Goal: Contribute content: Add original content to the website for others to see

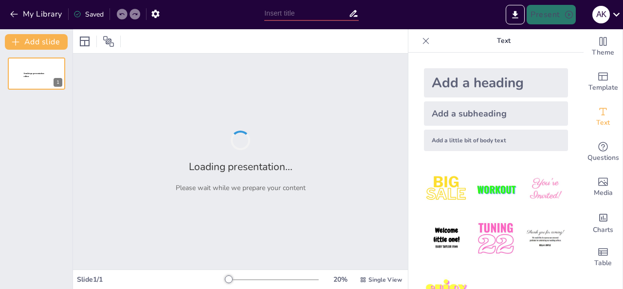
type input "Exploring the Themes and Impact of 'My Oxford Year'"
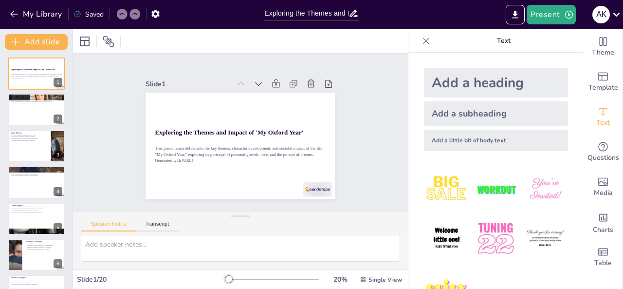
checkbox input "true"
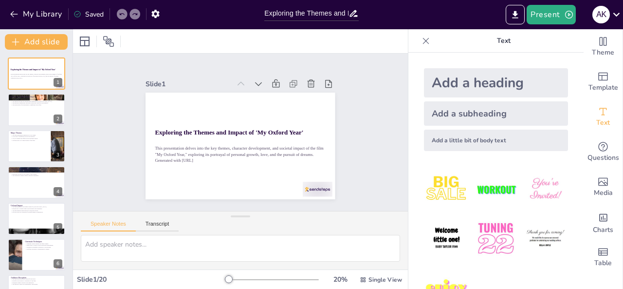
checkbox input "true"
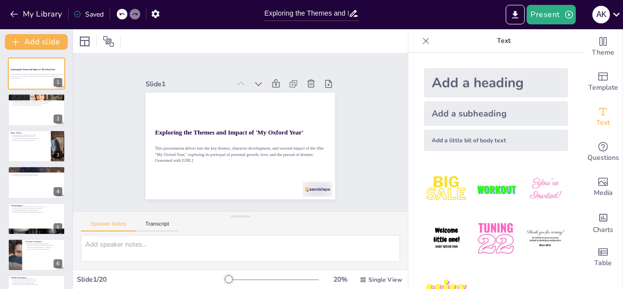
checkbox input "true"
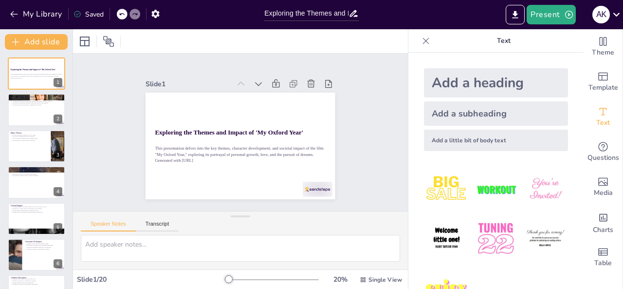
checkbox input "true"
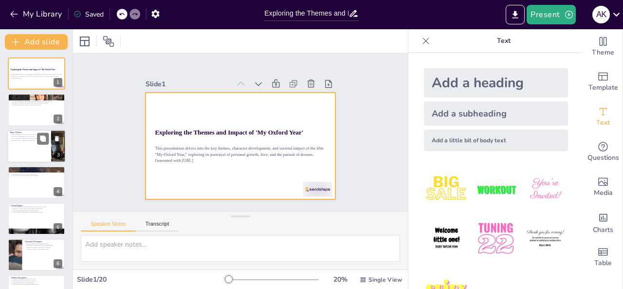
checkbox input "true"
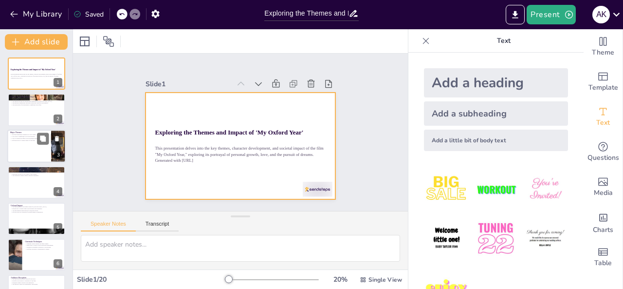
checkbox input "true"
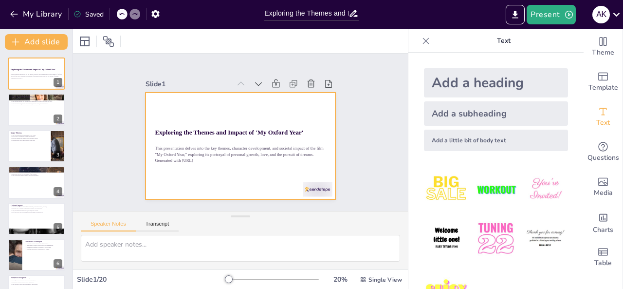
checkbox input "true"
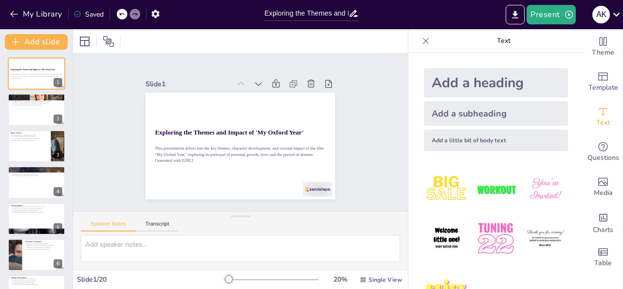
checkbox input "true"
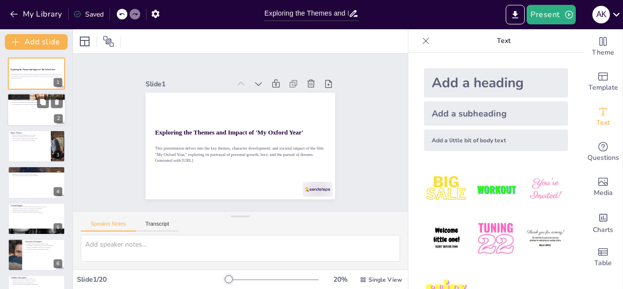
checkbox input "true"
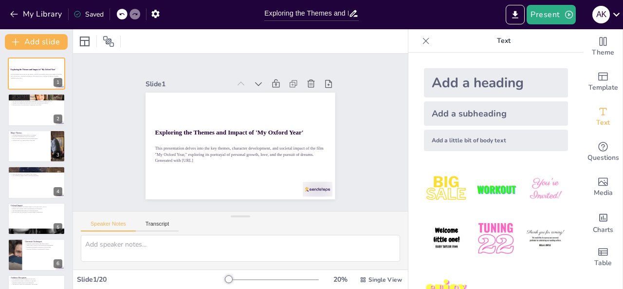
checkbox input "true"
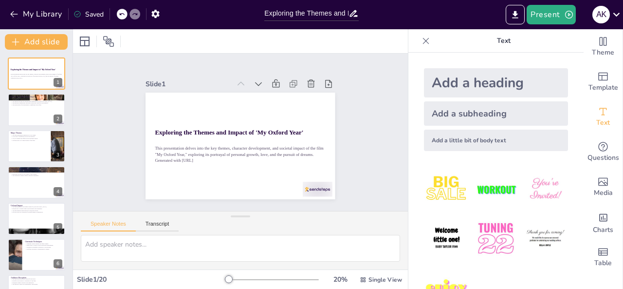
drag, startPoint x: 0, startPoint y: 139, endPoint x: 24, endPoint y: 91, distance: 54.0
checkbox input "true"
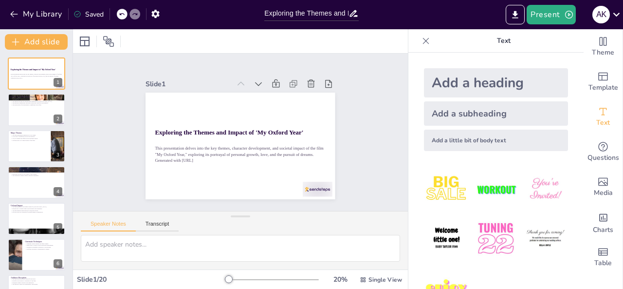
checkbox input "true"
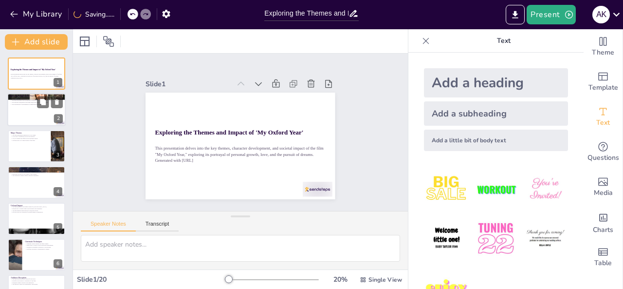
checkbox input "true"
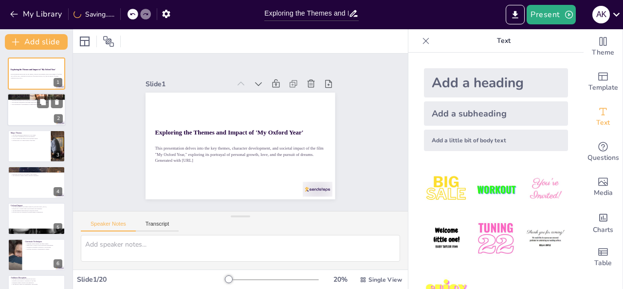
checkbox input "true"
click at [21, 113] on div at bounding box center [36, 109] width 58 height 33
type textarea "The protagonist's journey is central to the film, as it highlights her emotiona…"
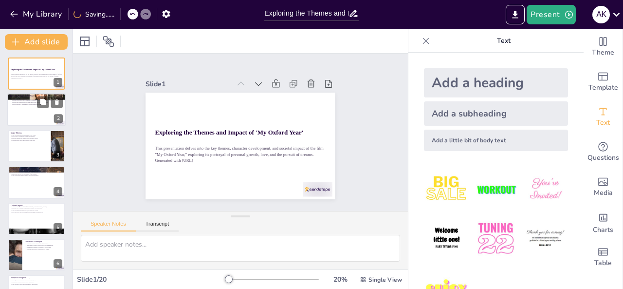
checkbox input "true"
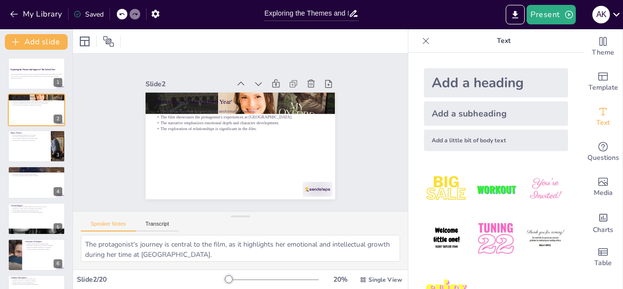
checkbox input "true"
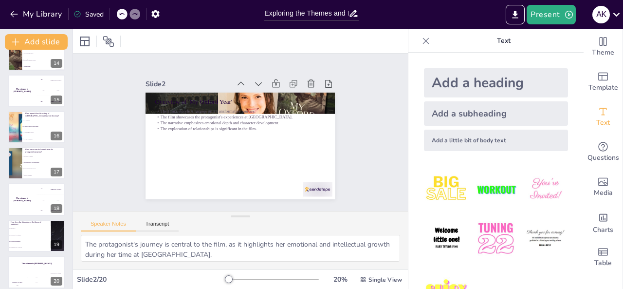
scroll to position [490, 0]
checkbox input "true"
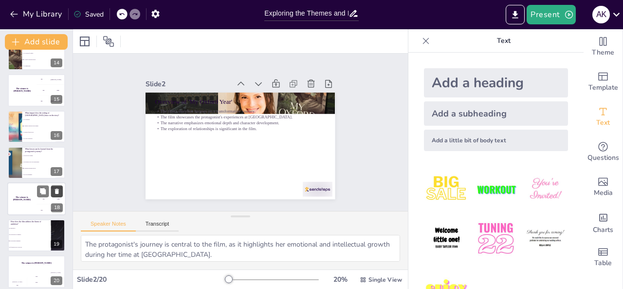
checkbox input "true"
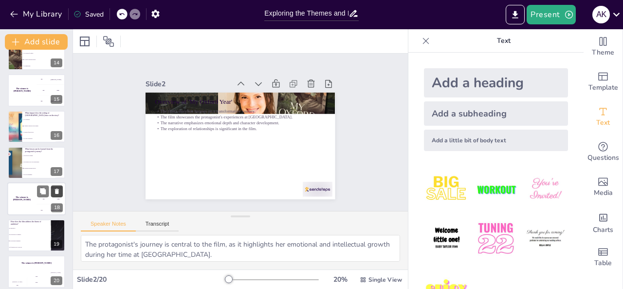
checkbox input "true"
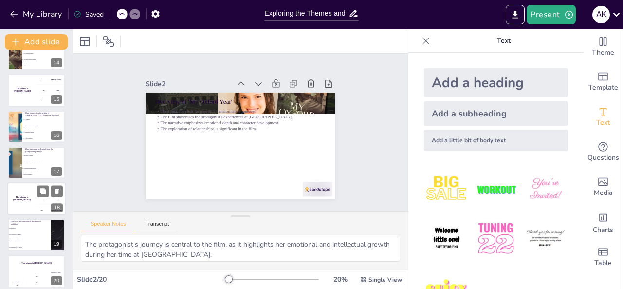
checkbox input "true"
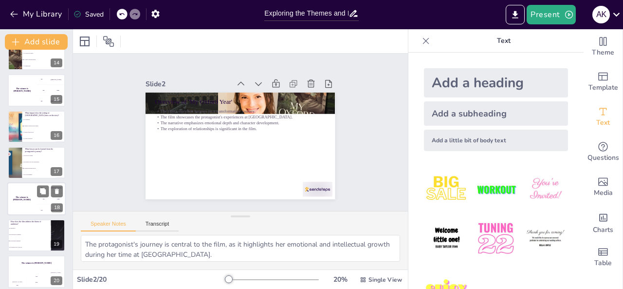
checkbox input "true"
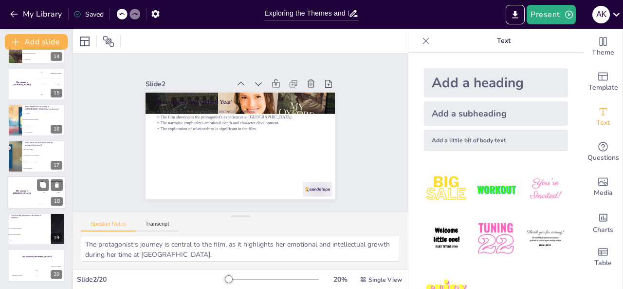
checkbox input "true"
